Goal: Transaction & Acquisition: Book appointment/travel/reservation

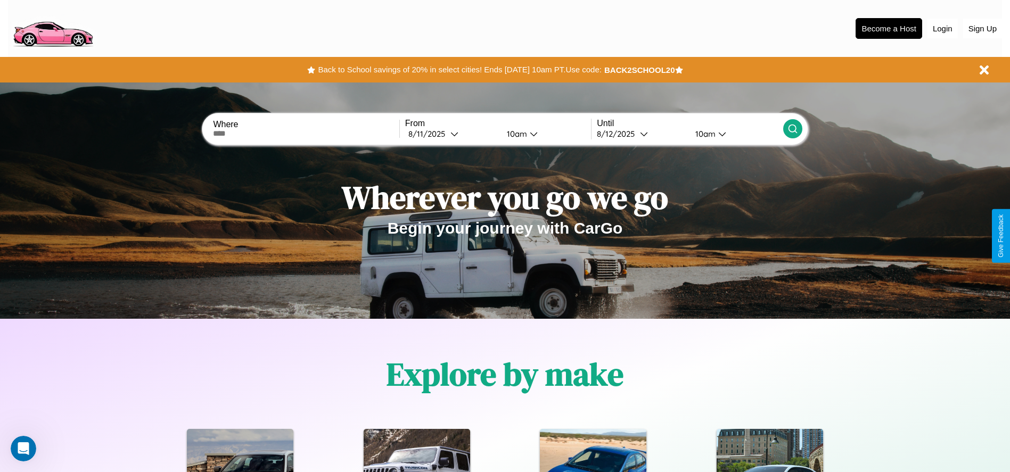
click at [306, 134] on input "text" at bounding box center [306, 133] width 186 height 9
type input "**********"
click at [451, 134] on icon at bounding box center [454, 134] width 8 height 8
select select "*"
select select "****"
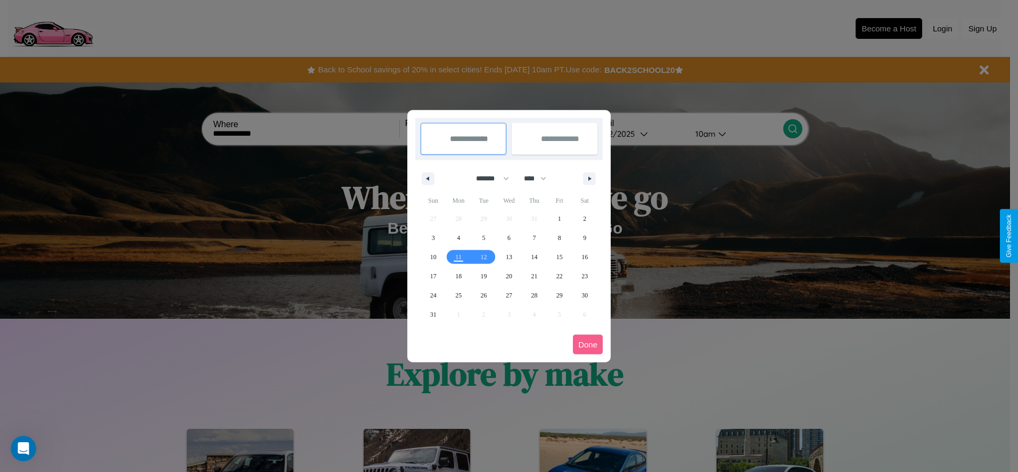
click at [488, 178] on select "******* ******** ***** ***** *** **** **** ****** ********* ******* ******** **…" at bounding box center [490, 179] width 45 height 18
select select "*"
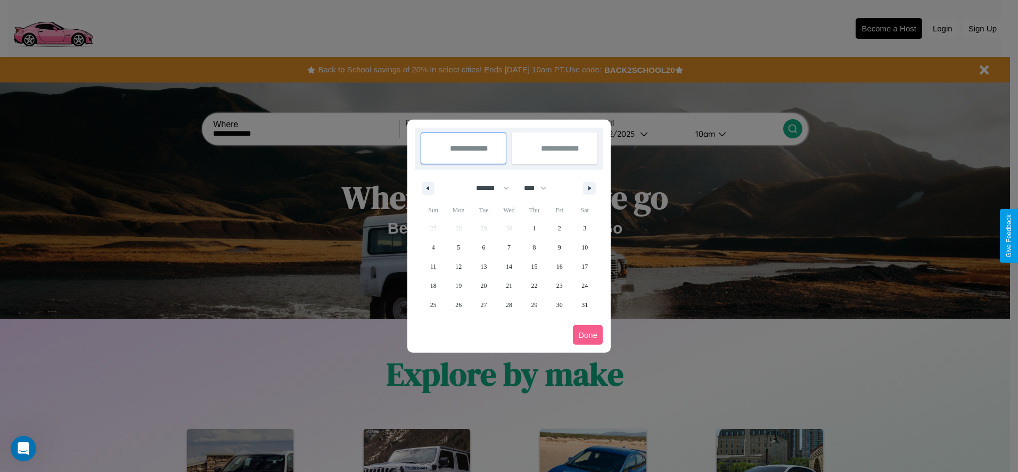
click at [540, 188] on select "**** **** **** **** **** **** **** **** **** **** **** **** **** **** **** ****…" at bounding box center [534, 188] width 32 height 18
select select "****"
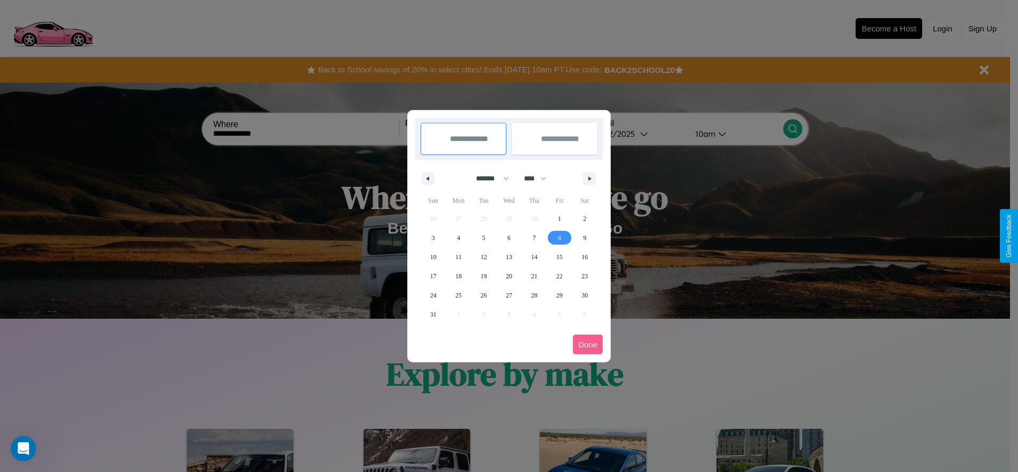
click at [559, 237] on span "8" at bounding box center [559, 237] width 3 height 19
type input "**********"
click at [433, 257] on span "10" at bounding box center [433, 257] width 6 height 19
type input "**********"
click at [588, 344] on button "Done" at bounding box center [588, 345] width 30 height 20
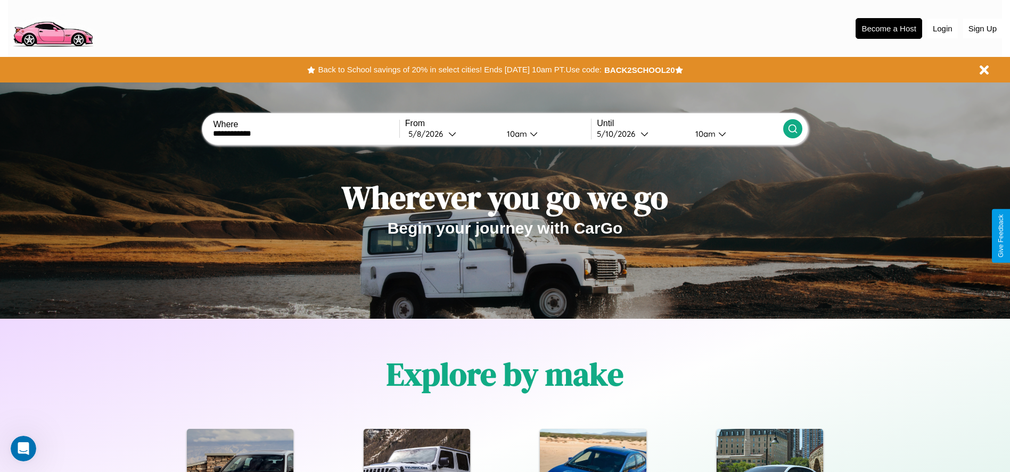
click at [515, 134] on div "10am" at bounding box center [515, 134] width 28 height 10
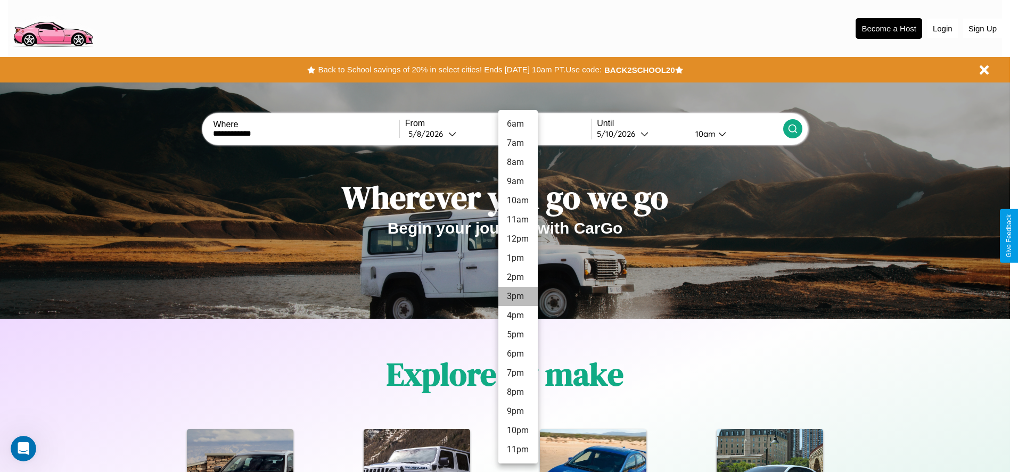
click at [517, 296] on li "3pm" at bounding box center [517, 296] width 39 height 19
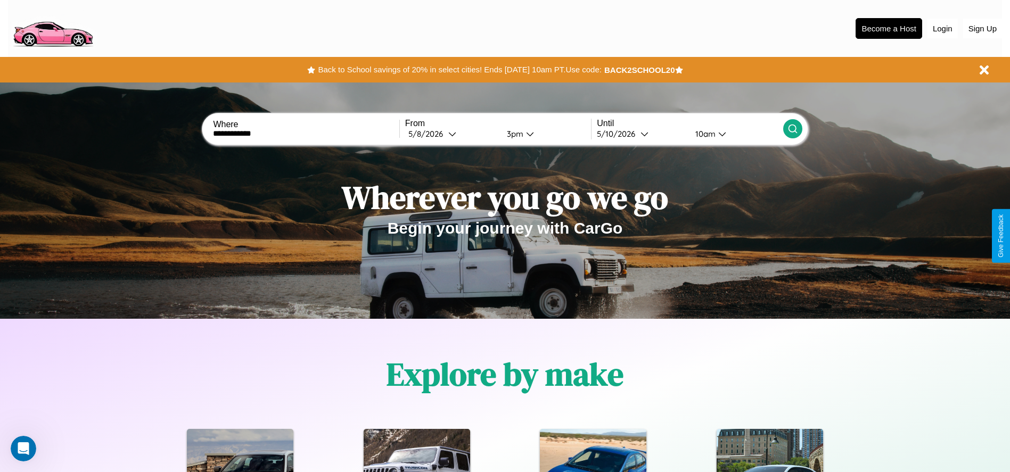
click at [792, 129] on icon at bounding box center [792, 128] width 11 height 11
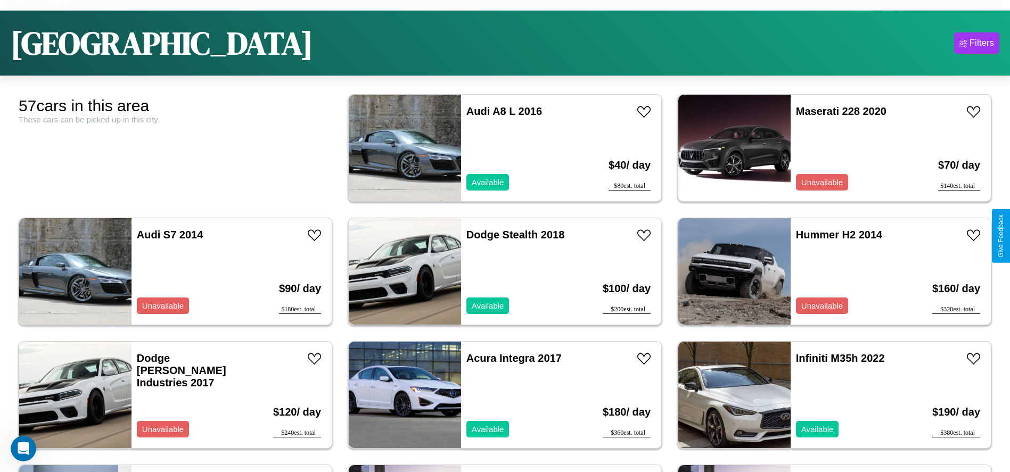
scroll to position [66, 0]
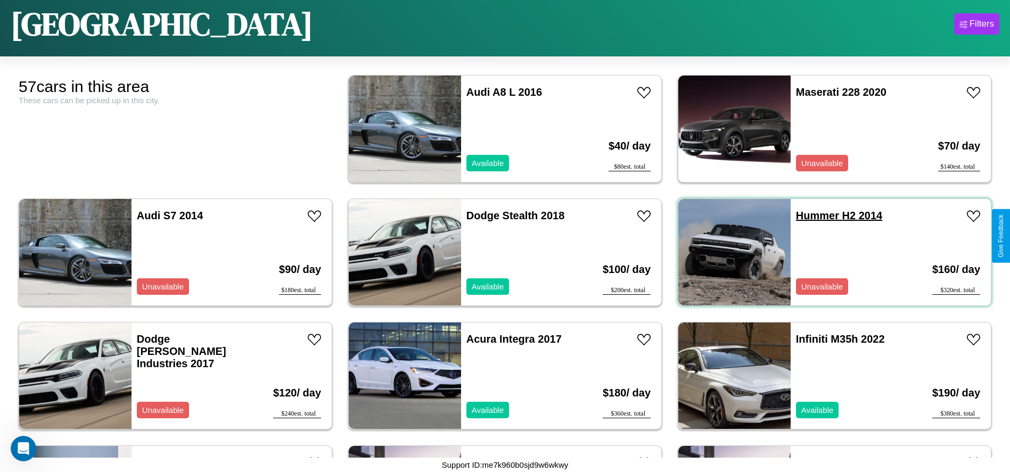
click at [811, 216] on link "Hummer H2 2014" at bounding box center [839, 216] width 86 height 12
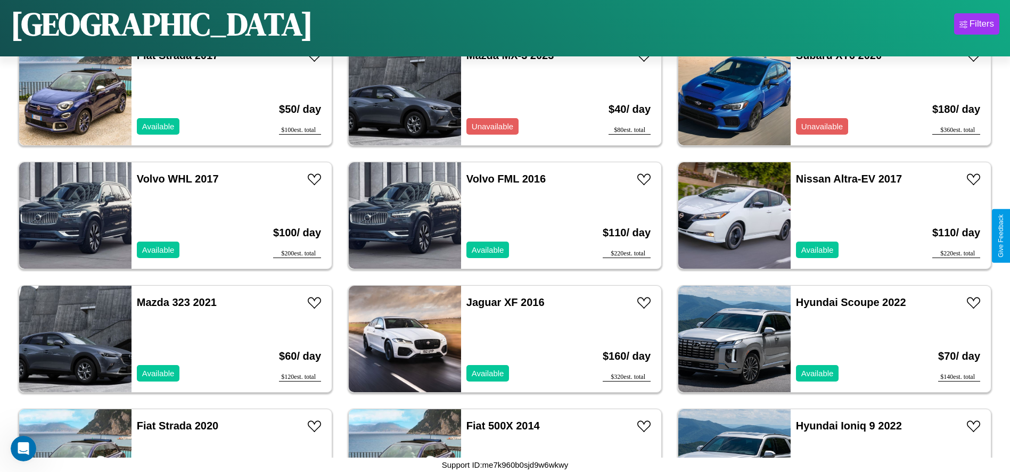
scroll to position [1107, 0]
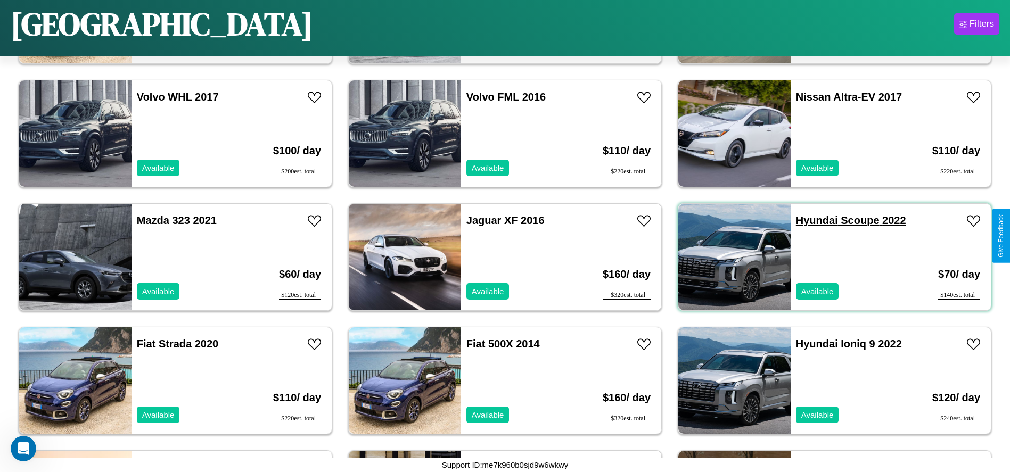
click at [810, 220] on link "Hyundai Scoupe 2022" at bounding box center [851, 221] width 110 height 12
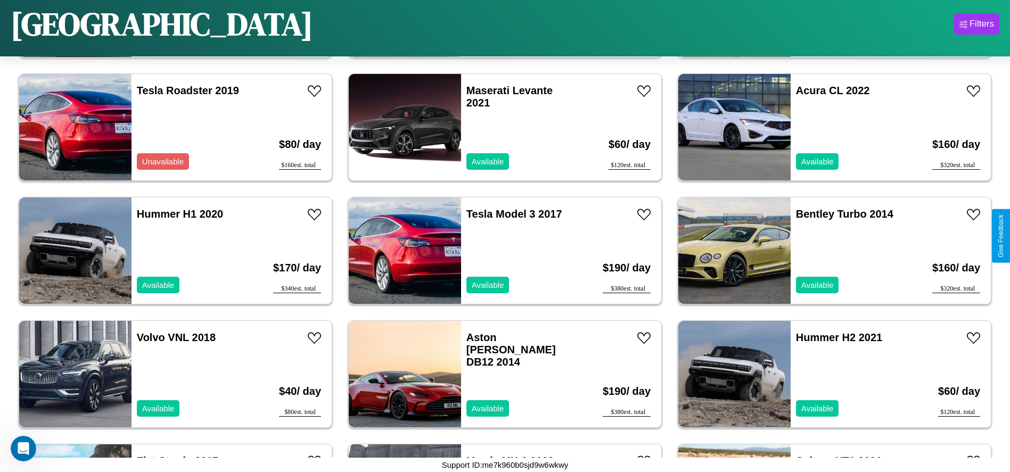
scroll to position [613, 0]
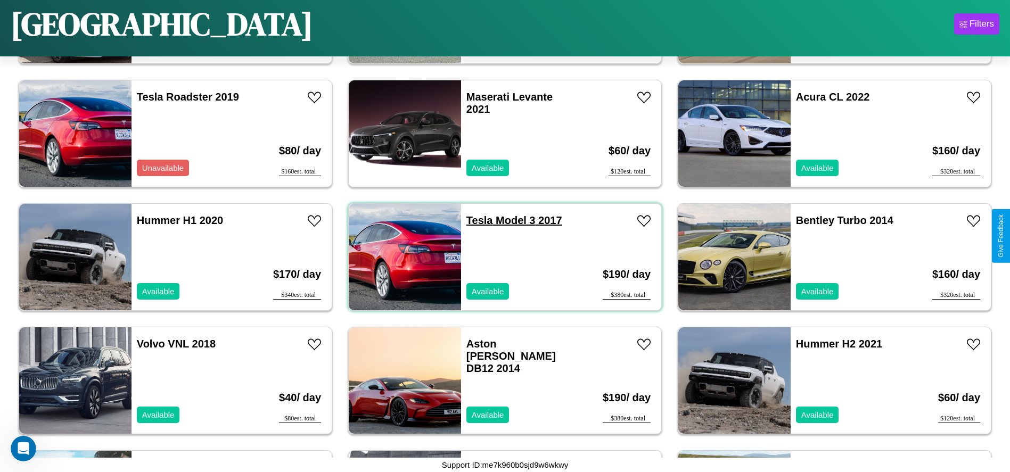
click at [475, 220] on link "Tesla Model 3 2017" at bounding box center [514, 221] width 96 height 12
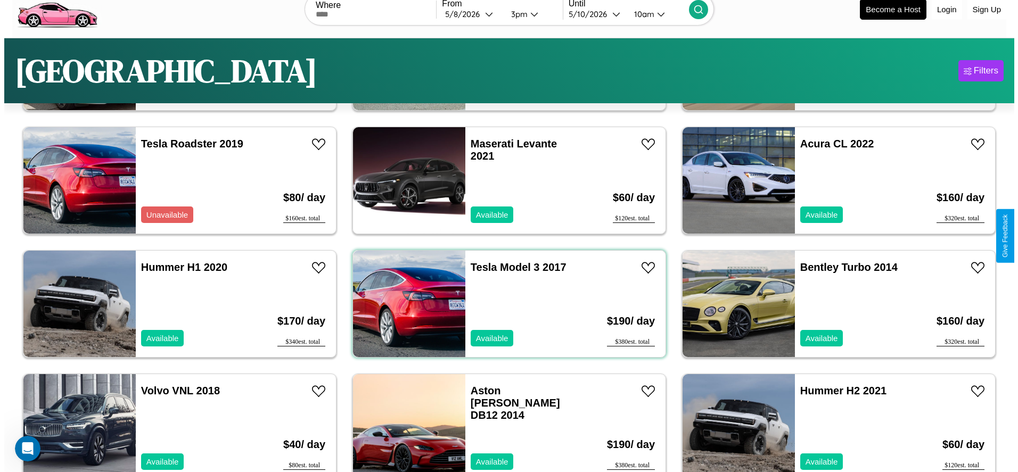
scroll to position [0, 0]
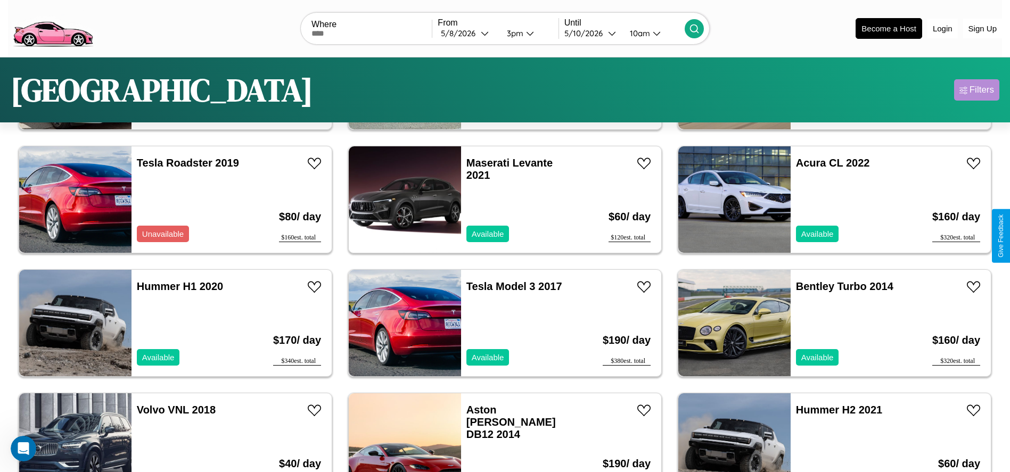
click at [976, 90] on div "Filters" at bounding box center [981, 90] width 24 height 11
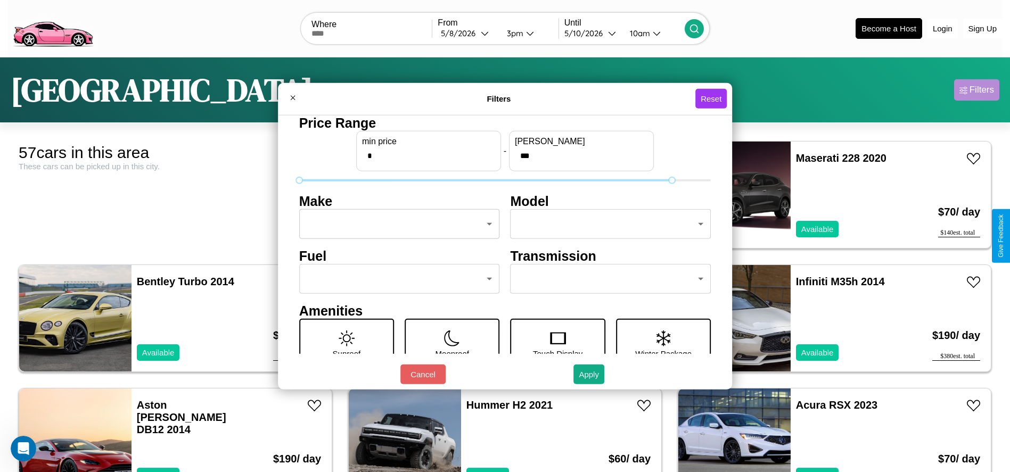
type input "***"
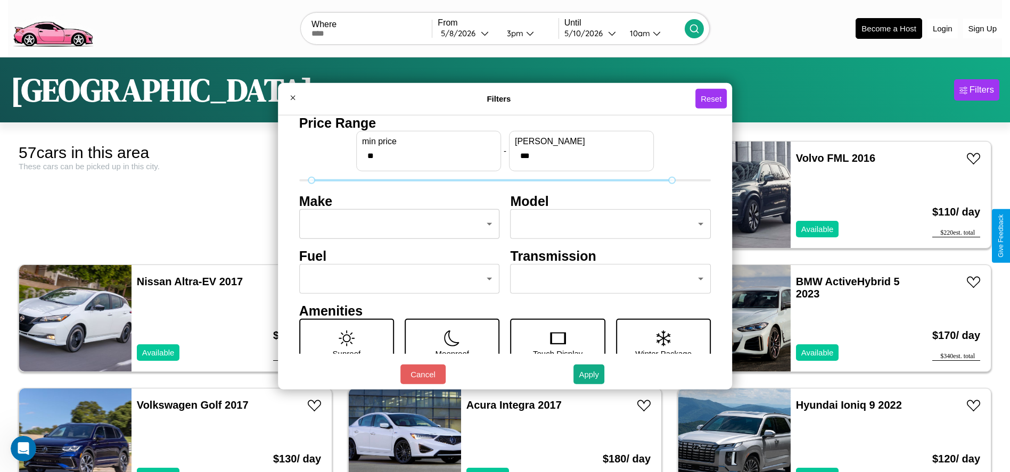
type input "**"
click at [396, 224] on body "CarGo Where From 5 / 8 / 2026 3pm Until 5 / 10 / 2026 10am Become a Host Login …" at bounding box center [505, 269] width 1010 height 538
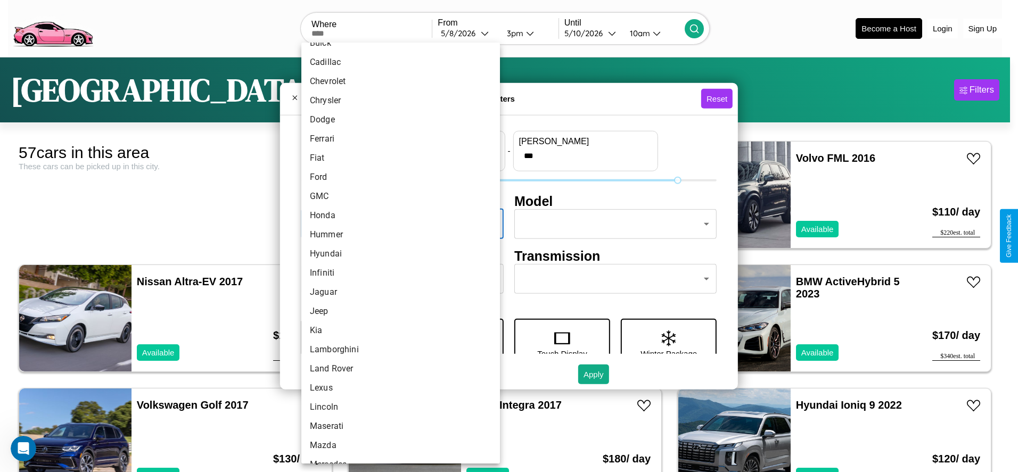
scroll to position [244, 0]
click at [397, 253] on li "Lamborghini" at bounding box center [400, 252] width 199 height 19
type input "**********"
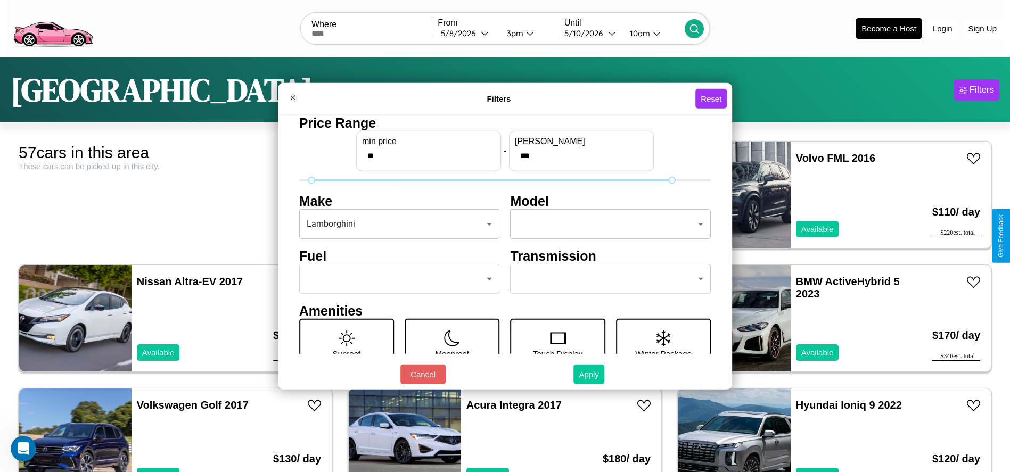
click at [589, 374] on button "Apply" at bounding box center [588, 375] width 31 height 20
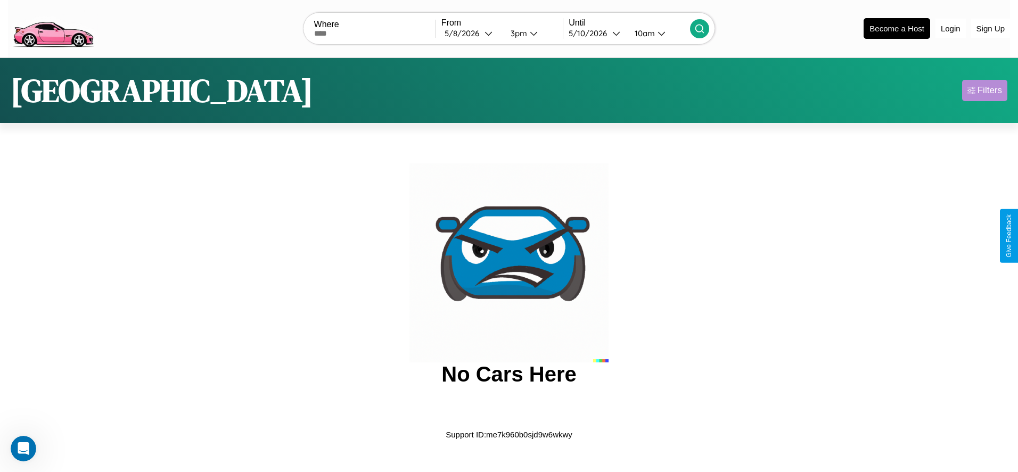
click at [984, 90] on div "Filters" at bounding box center [989, 90] width 24 height 11
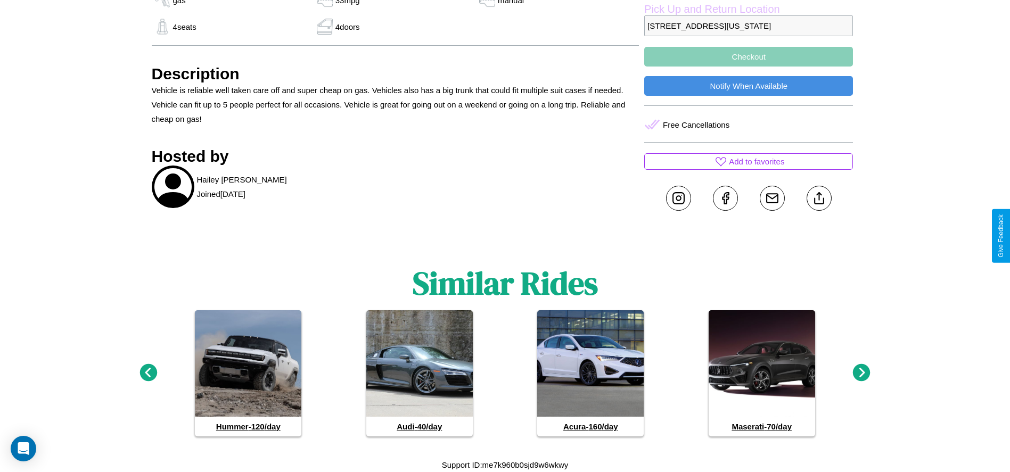
scroll to position [469, 0]
click at [861, 373] on icon at bounding box center [862, 373] width 18 height 18
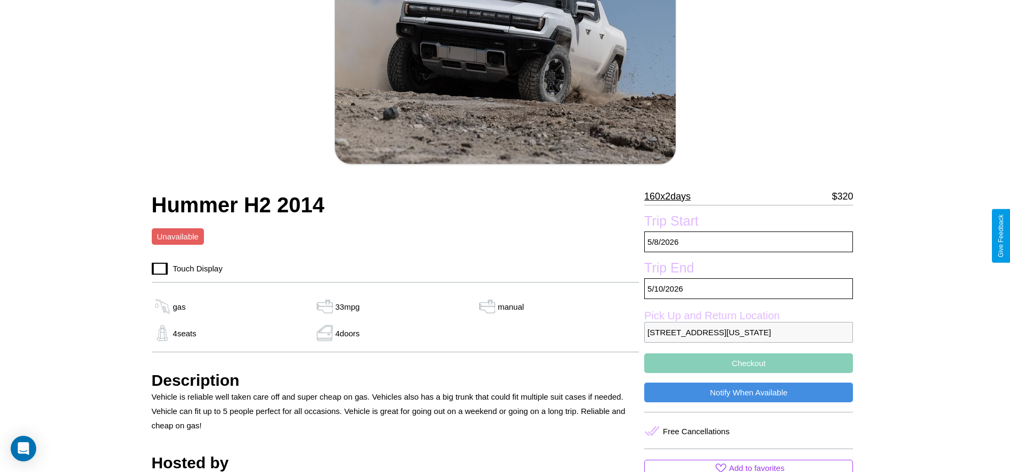
scroll to position [109, 0]
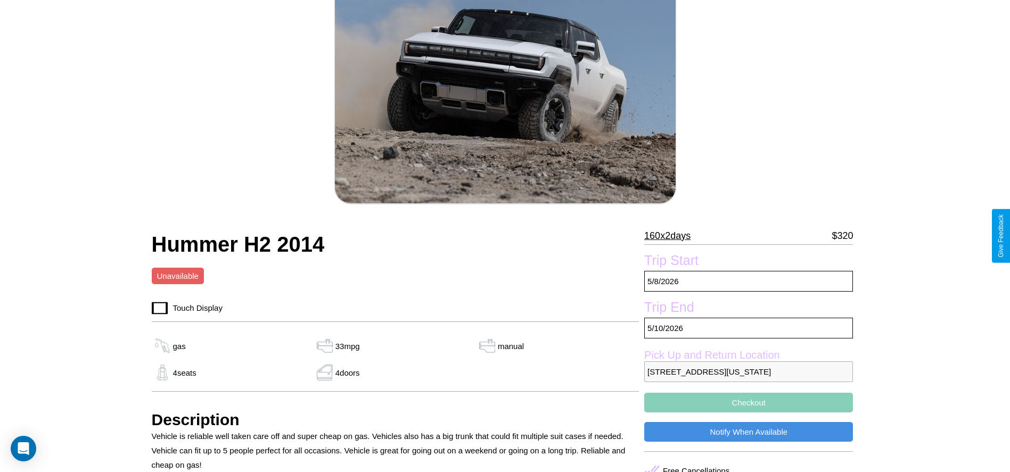
click at [671, 236] on p "160 x 2 days" at bounding box center [667, 235] width 46 height 17
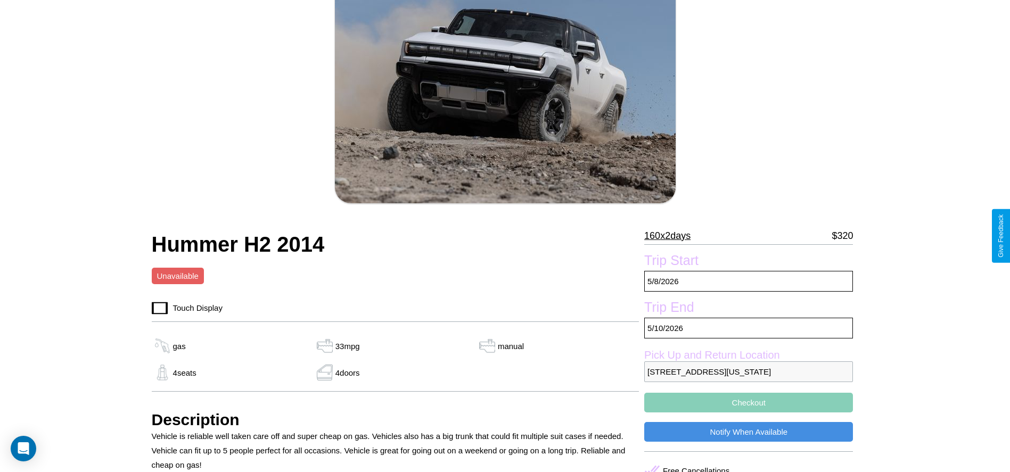
click at [671, 236] on p "160 x 2 days" at bounding box center [667, 235] width 46 height 17
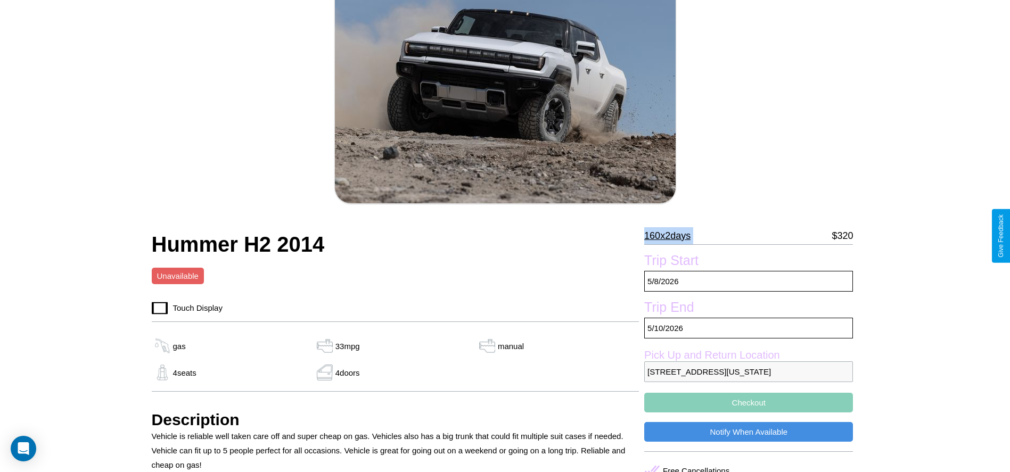
click at [671, 236] on p "160 x 2 days" at bounding box center [667, 235] width 46 height 17
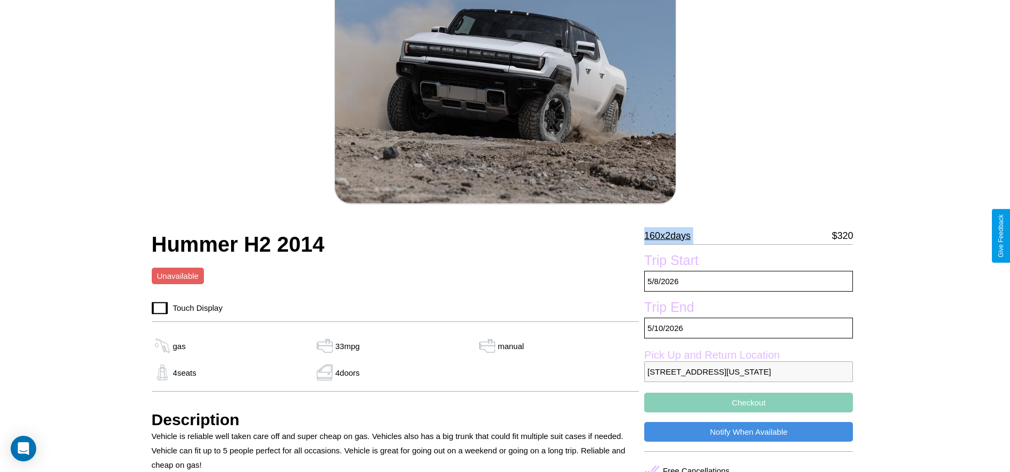
click at [671, 236] on p "160 x 2 days" at bounding box center [667, 235] width 46 height 17
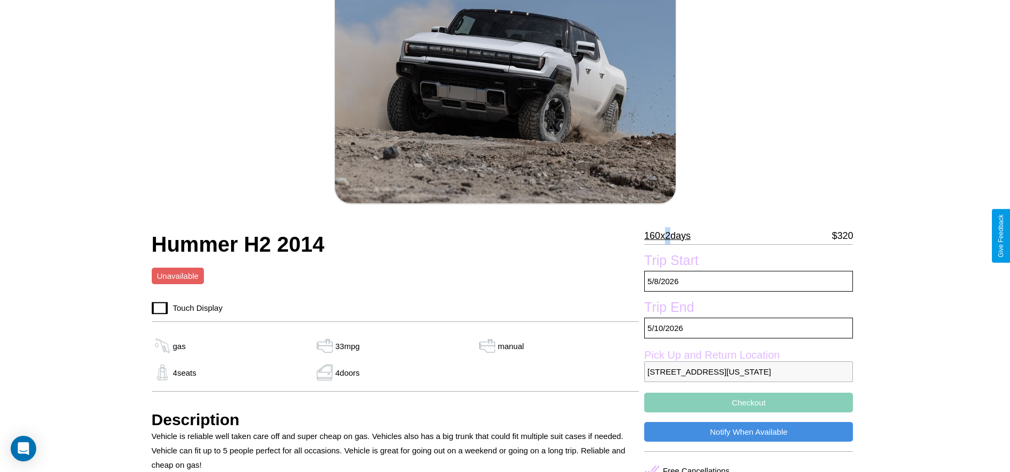
click at [671, 236] on p "160 x 2 days" at bounding box center [667, 235] width 46 height 17
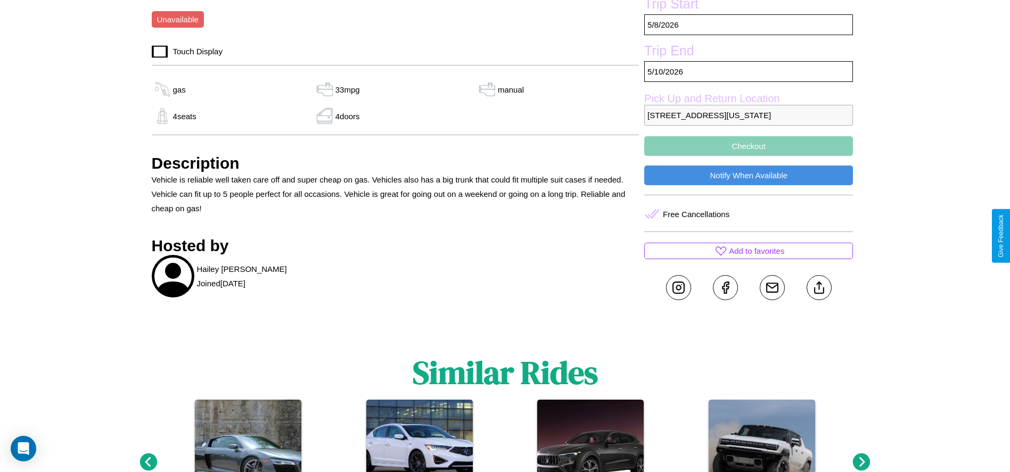
scroll to position [394, 0]
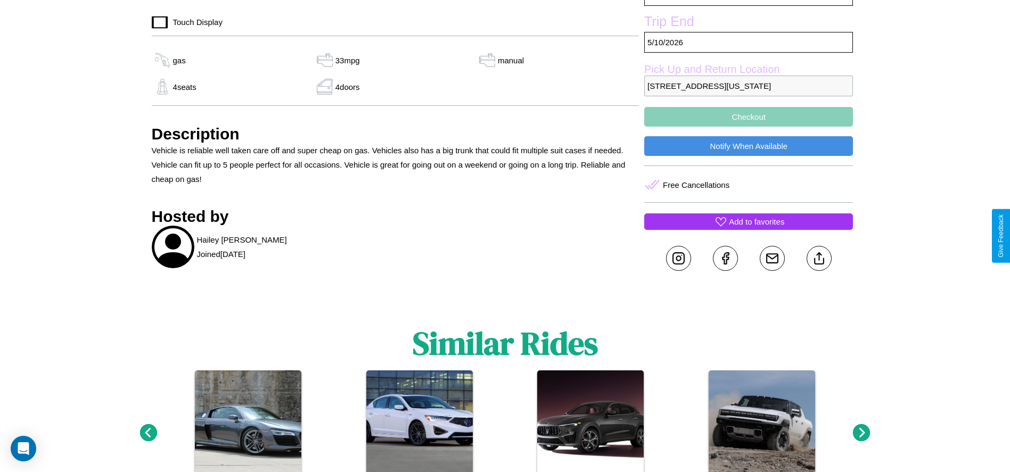
click at [748, 229] on p "Add to favorites" at bounding box center [756, 222] width 55 height 14
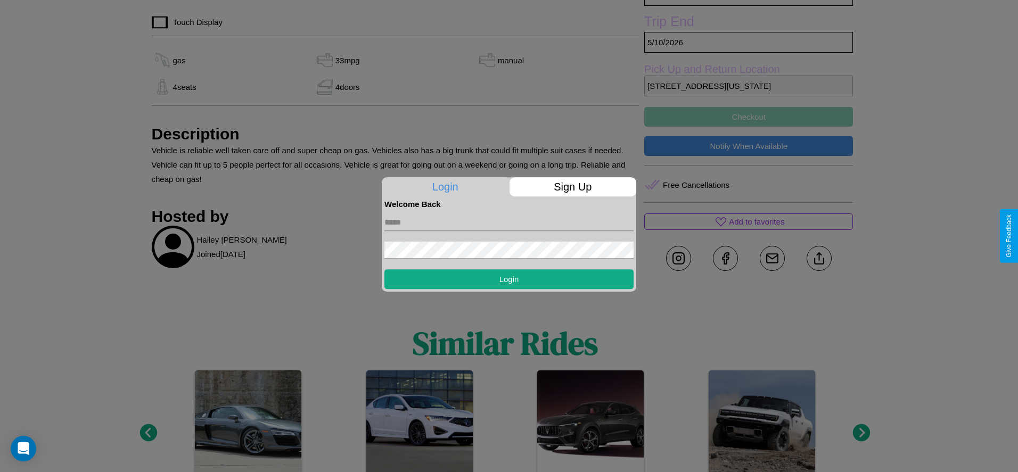
click at [509, 222] on input "text" at bounding box center [508, 222] width 249 height 17
type input "**********"
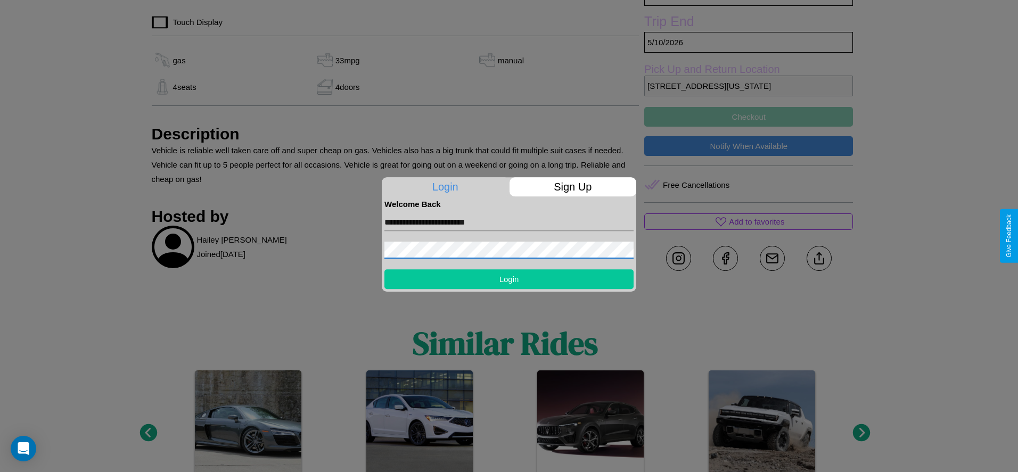
click at [509, 279] on button "Login" at bounding box center [508, 279] width 249 height 20
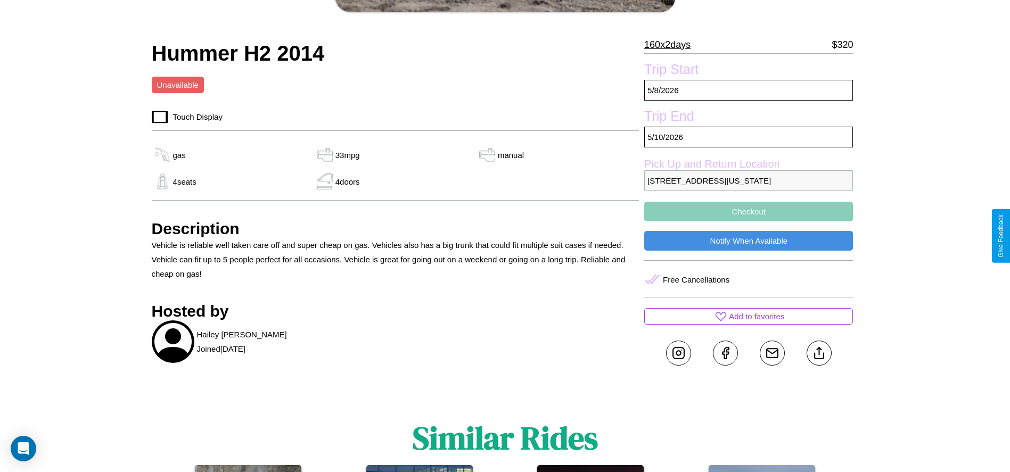
scroll to position [290, 0]
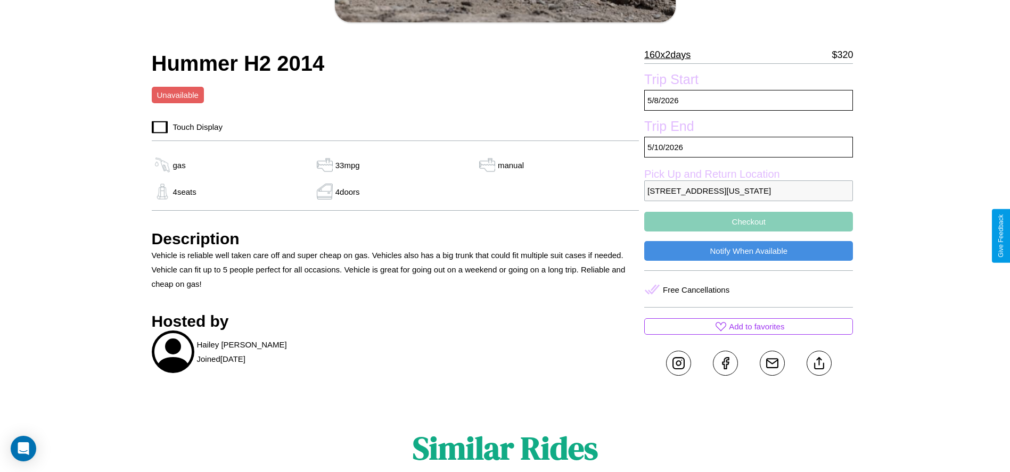
click at [748, 232] on button "Checkout" at bounding box center [748, 222] width 209 height 20
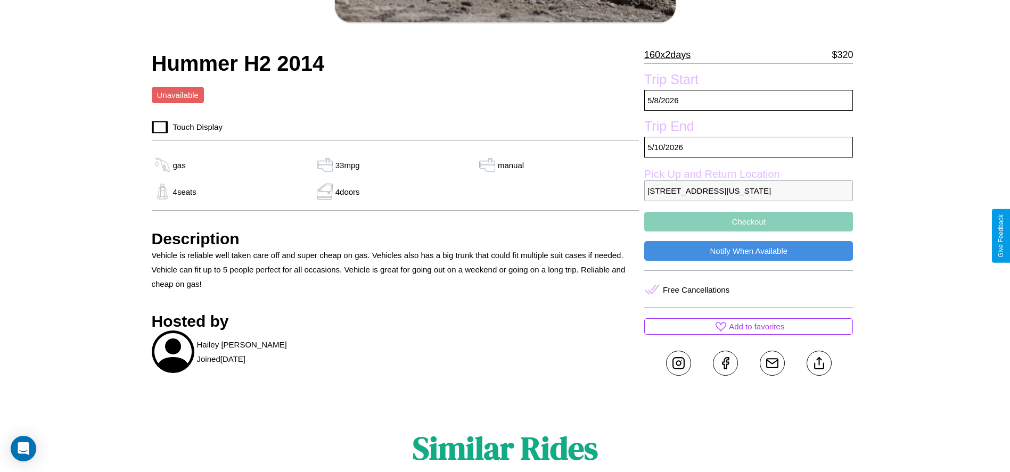
click at [748, 232] on button "Checkout" at bounding box center [748, 222] width 209 height 20
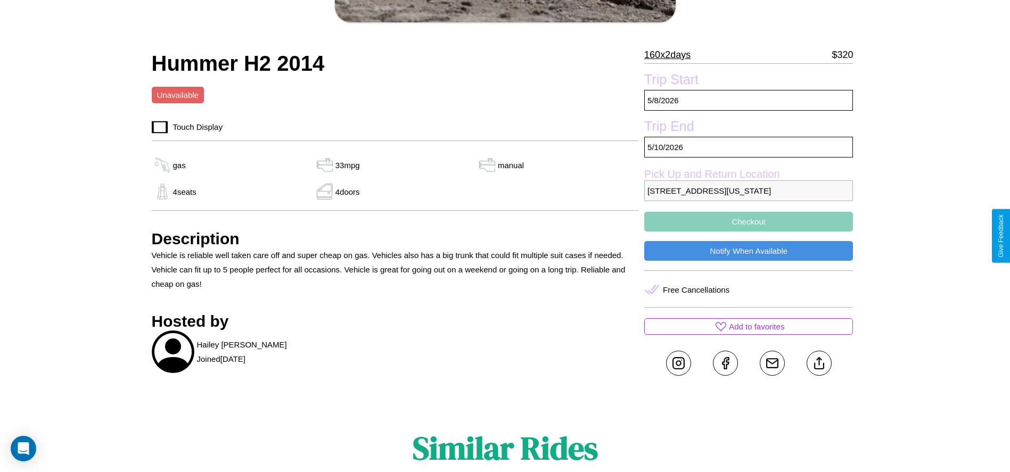
click at [748, 232] on button "Checkout" at bounding box center [748, 222] width 209 height 20
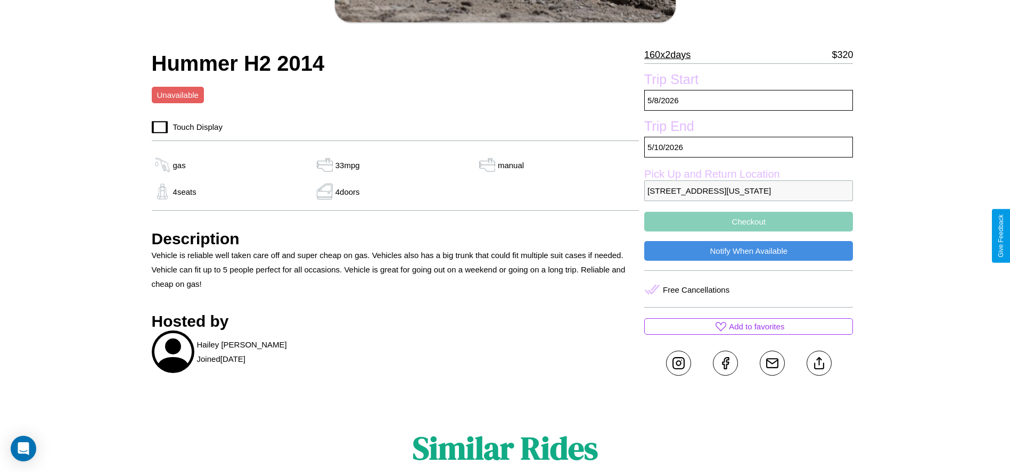
click at [748, 232] on button "Checkout" at bounding box center [748, 222] width 209 height 20
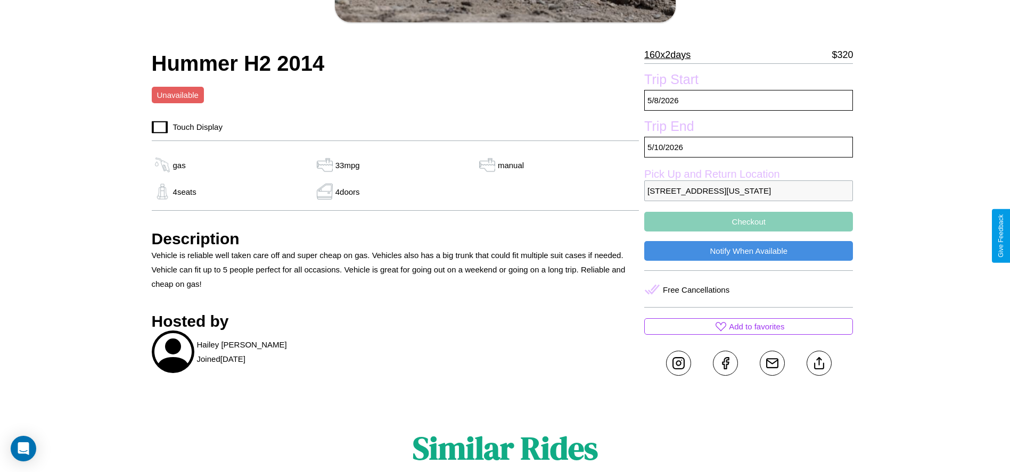
click at [748, 232] on button "Checkout" at bounding box center [748, 222] width 209 height 20
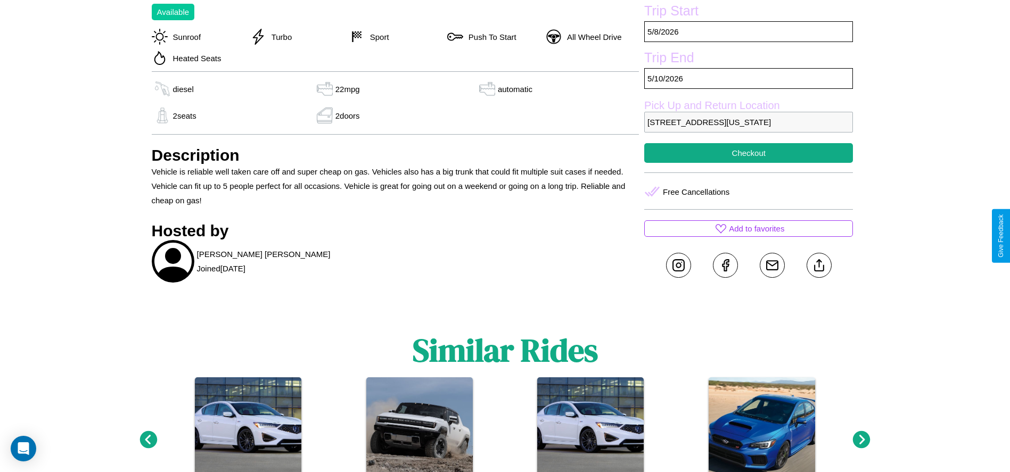
scroll to position [490, 0]
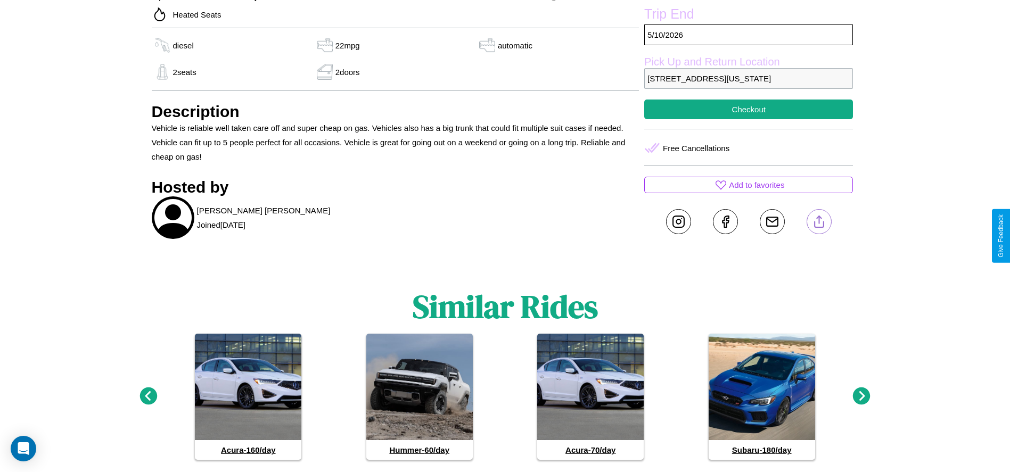
click at [819, 224] on line at bounding box center [819, 219] width 0 height 7
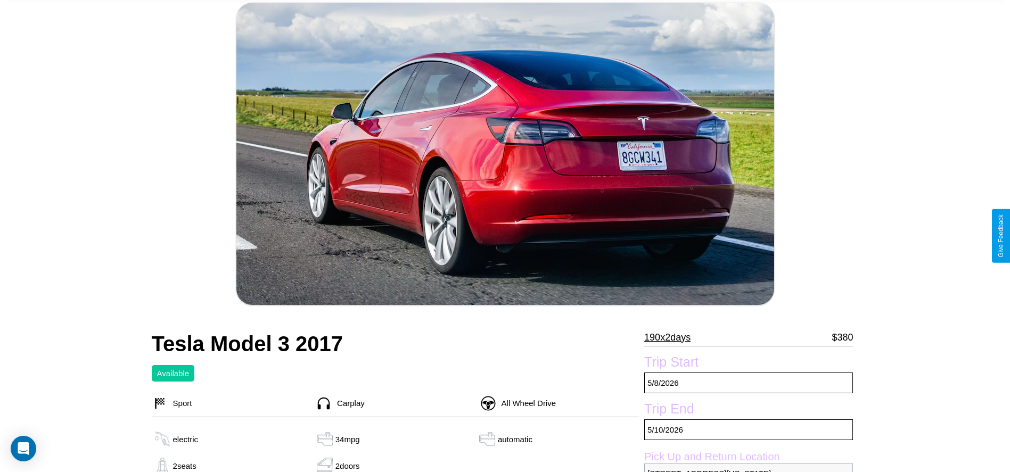
scroll to position [337, 0]
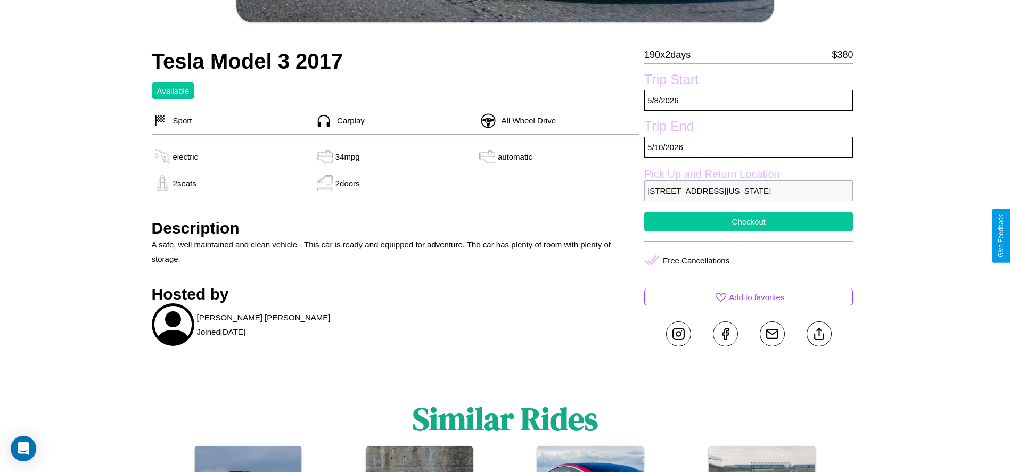
click at [748, 232] on button "Checkout" at bounding box center [748, 222] width 209 height 20
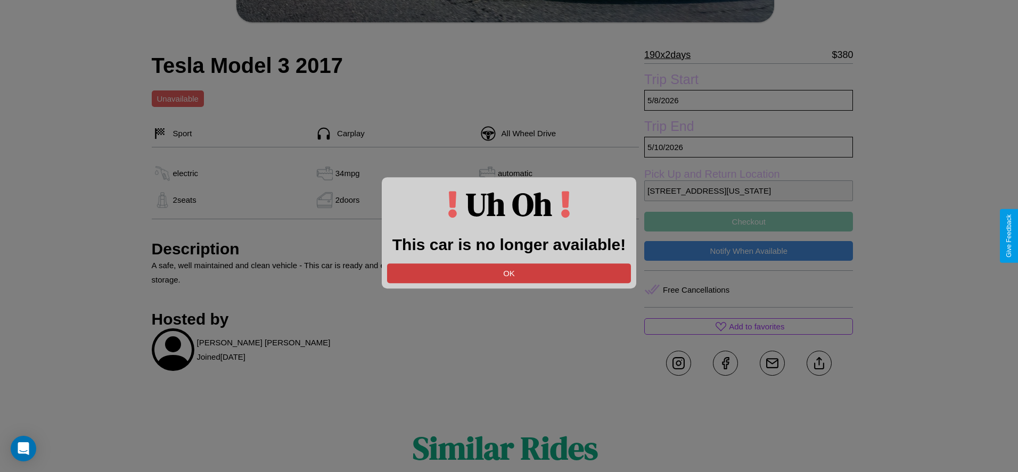
click at [509, 273] on button "OK" at bounding box center [509, 273] width 244 height 20
